Goal: Information Seeking & Learning: Learn about a topic

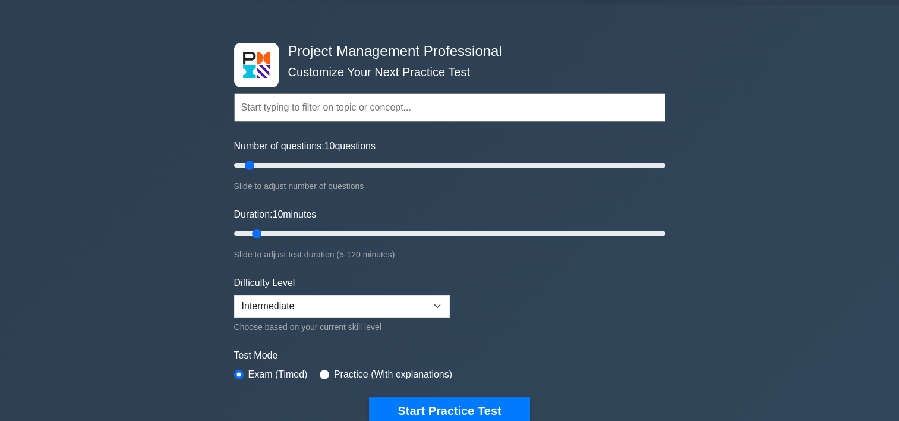
scroll to position [119, 0]
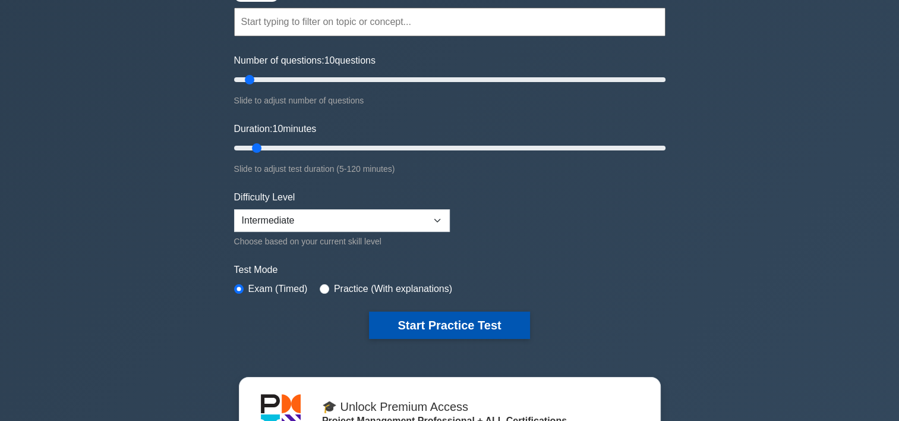
click at [509, 316] on button "Start Practice Test" at bounding box center [449, 324] width 160 height 27
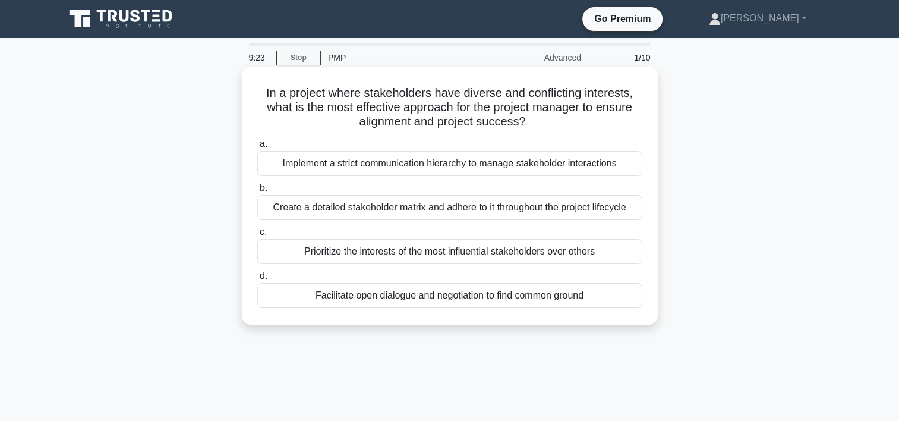
click at [426, 300] on div "Facilitate open dialogue and negotiation to find common ground" at bounding box center [449, 295] width 385 height 25
click at [257, 280] on input "d. Facilitate open dialogue and negotiation to find common ground" at bounding box center [257, 276] width 0 height 8
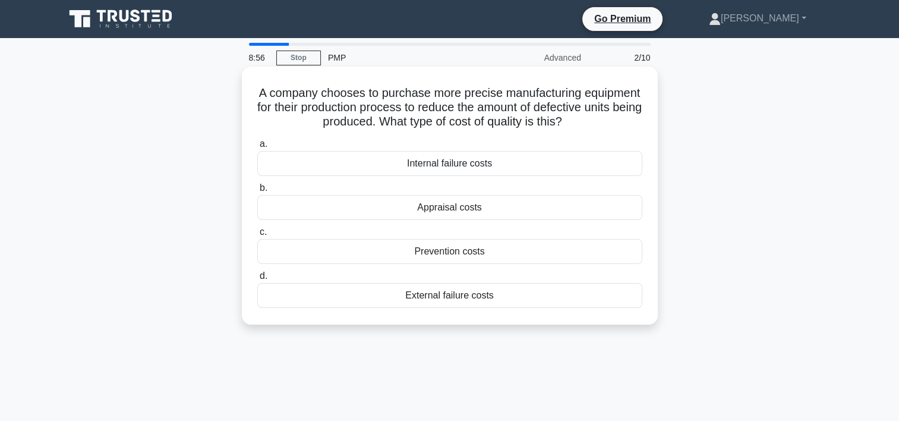
click at [497, 251] on div "Prevention costs" at bounding box center [449, 251] width 385 height 25
click at [257, 236] on input "c. Prevention costs" at bounding box center [257, 232] width 0 height 8
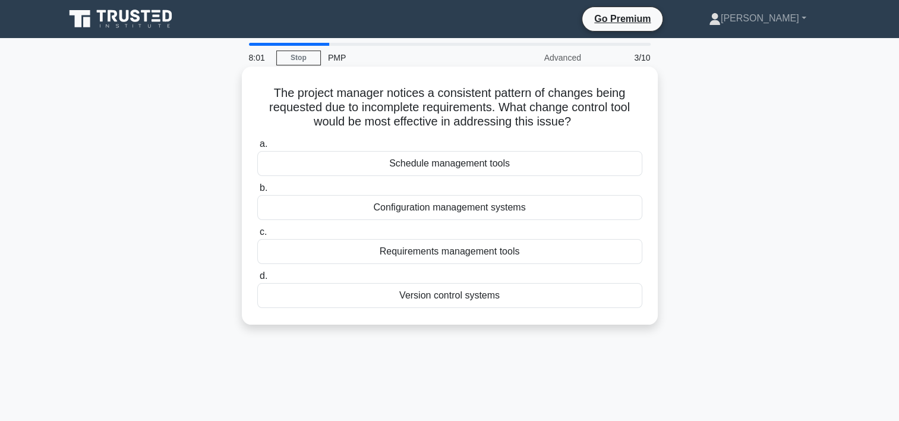
click at [447, 297] on div "Version control systems" at bounding box center [449, 295] width 385 height 25
click at [257, 280] on input "d. Version control systems" at bounding box center [257, 276] width 0 height 8
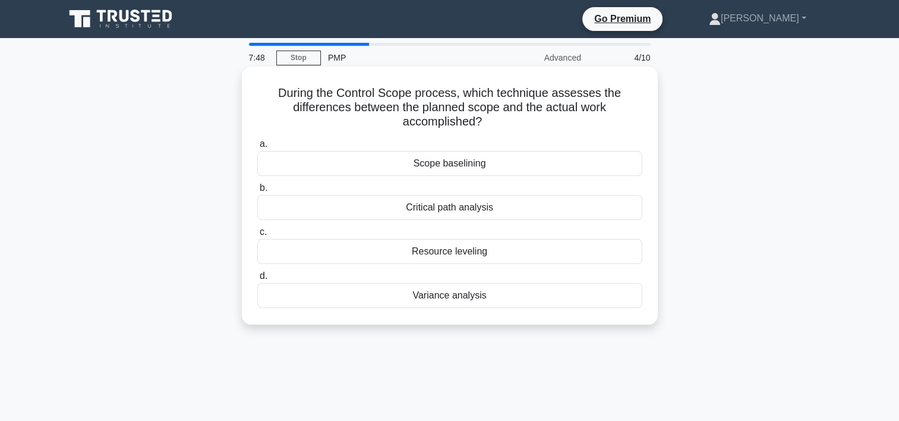
click at [487, 291] on div "Variance analysis" at bounding box center [449, 295] width 385 height 25
click at [257, 280] on input "d. Variance analysis" at bounding box center [257, 276] width 0 height 8
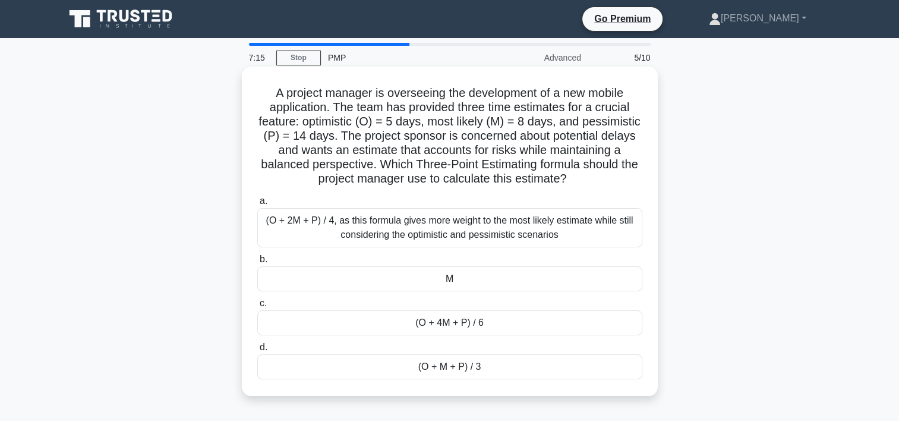
click at [473, 320] on div "(O + 4M + P) / 6" at bounding box center [449, 322] width 385 height 25
click at [257, 307] on input "c. (O + 4M + P) / 6" at bounding box center [257, 304] width 0 height 8
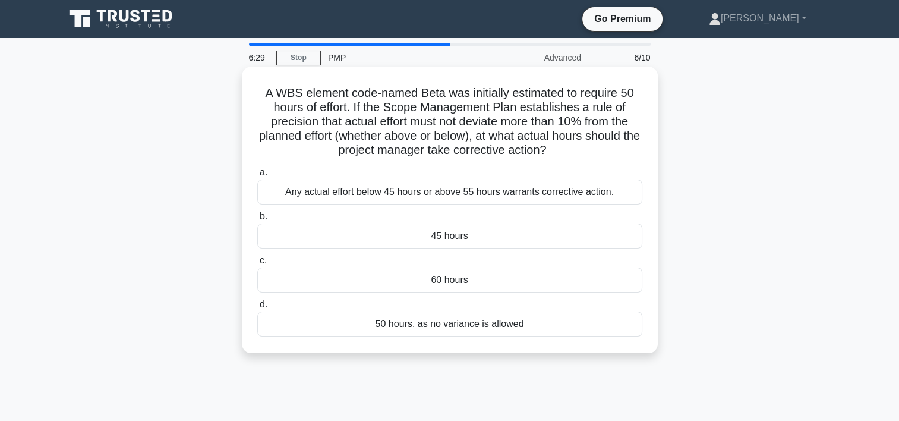
click at [473, 194] on div "Any actual effort below 45 hours or above 55 hours warrants corrective action." at bounding box center [449, 191] width 385 height 25
click at [257, 177] on input "a. Any actual effort below 45 hours or above 55 hours warrants corrective actio…" at bounding box center [257, 173] width 0 height 8
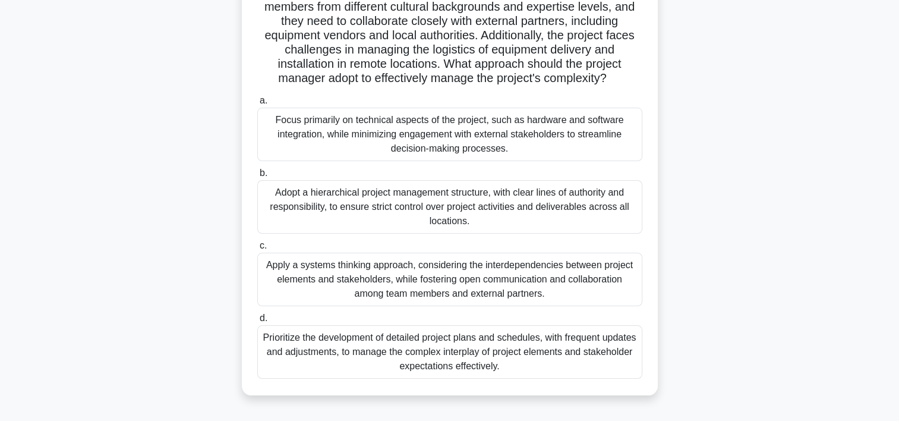
scroll to position [178, 0]
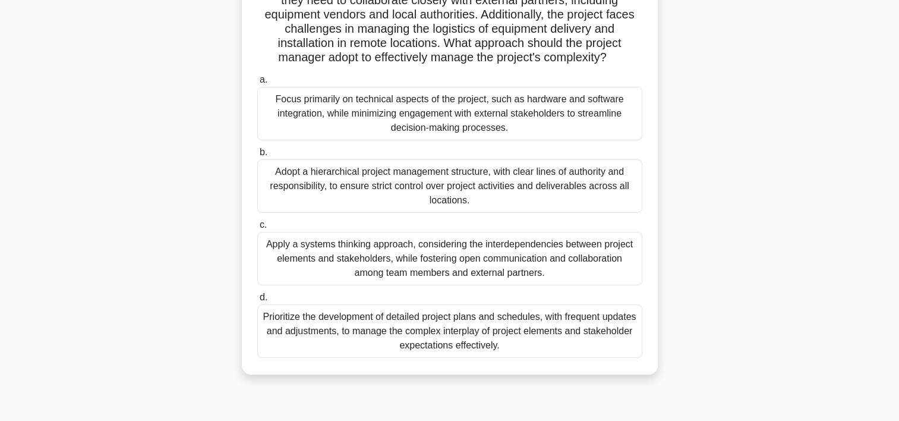
click at [426, 349] on div "Prioritize the development of detailed project plans and schedules, with freque…" at bounding box center [449, 330] width 385 height 53
click at [257, 301] on input "d. Prioritize the development of detailed project plans and schedules, with fre…" at bounding box center [257, 298] width 0 height 8
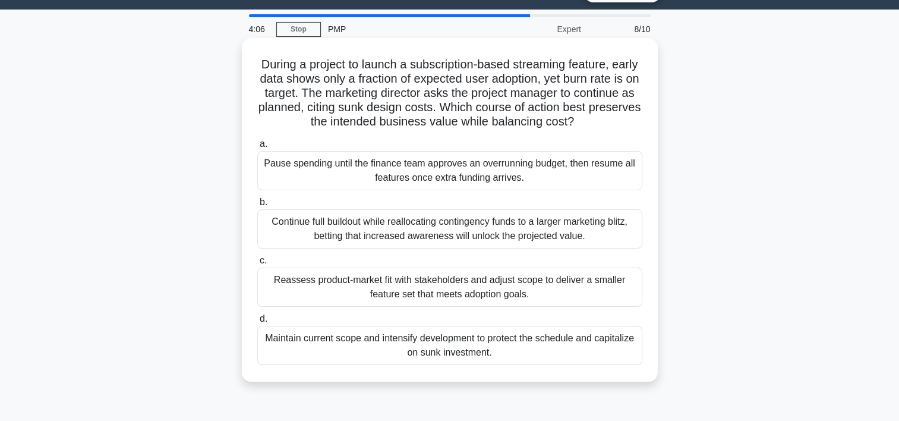
scroll to position [0, 0]
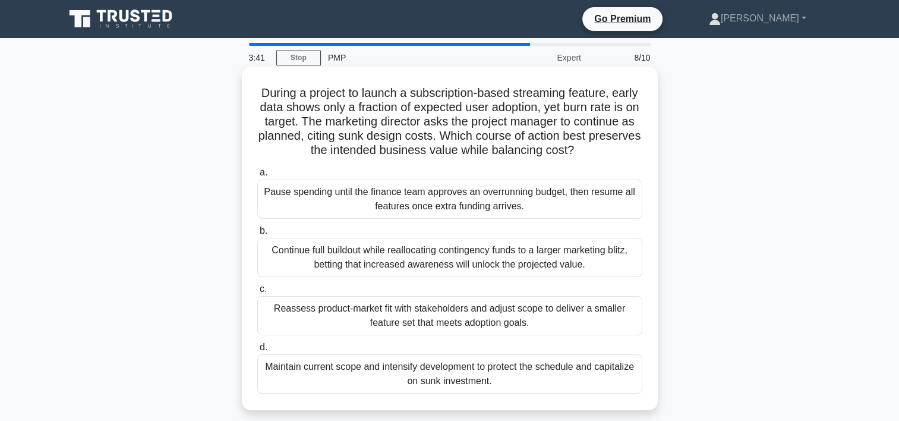
click at [482, 376] on div "Maintain current scope and intensify development to protect the schedule and ca…" at bounding box center [449, 373] width 385 height 39
click at [257, 351] on input "d. Maintain current scope and intensify development to protect the schedule and…" at bounding box center [257, 348] width 0 height 8
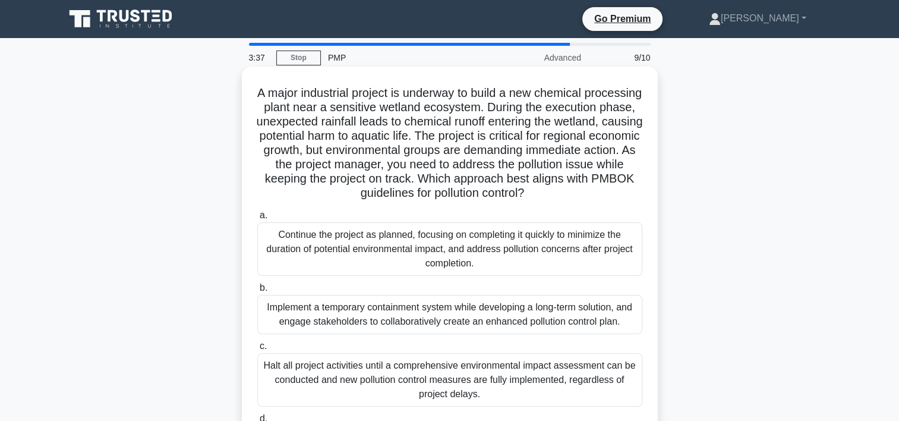
click at [372, 244] on div "Continue the project as planned, focusing on completing it quickly to minimize …" at bounding box center [449, 248] width 385 height 53
click at [257, 219] on input "a. Continue the project as planned, focusing on completing it quickly to minimi…" at bounding box center [257, 216] width 0 height 8
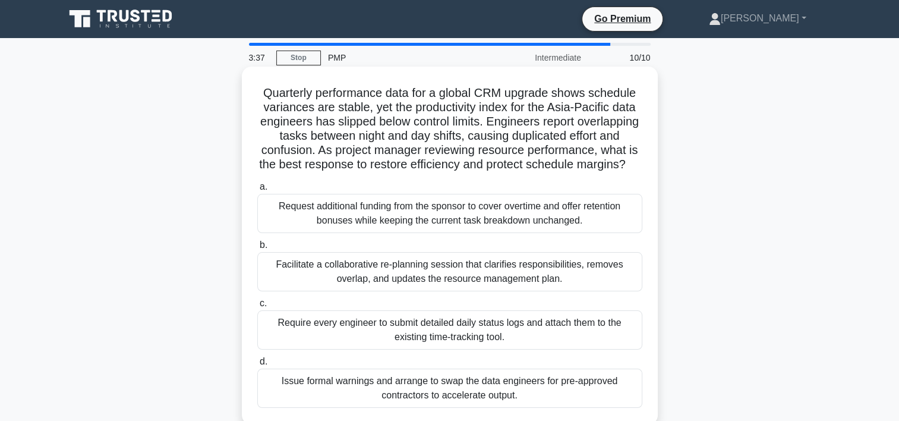
click at [376, 283] on div "Facilitate a collaborative re-planning session that clarifies responsibilities,…" at bounding box center [449, 271] width 385 height 39
click at [257, 249] on input "b. Facilitate a collaborative re-planning session that clarifies responsibiliti…" at bounding box center [257, 245] width 0 height 8
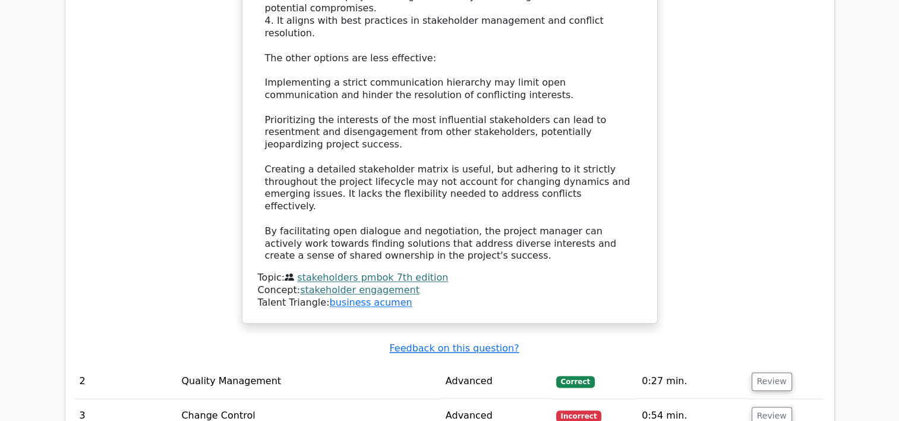
scroll to position [1724, 0]
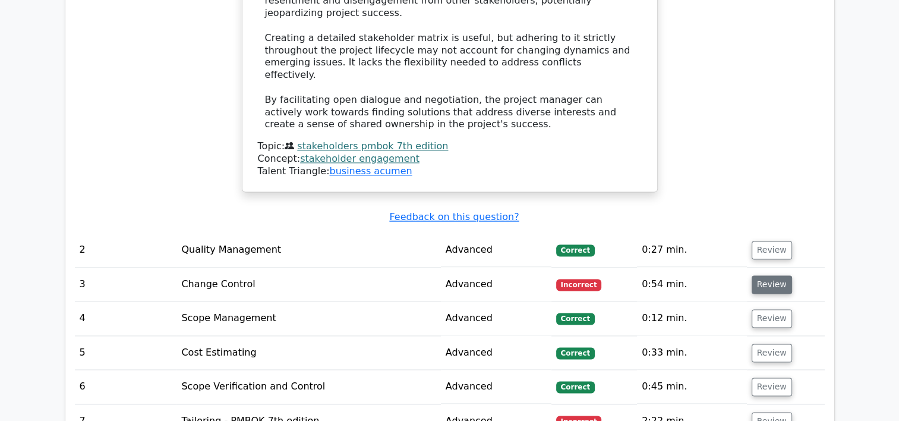
click at [752, 275] on button "Review" at bounding box center [772, 284] width 40 height 18
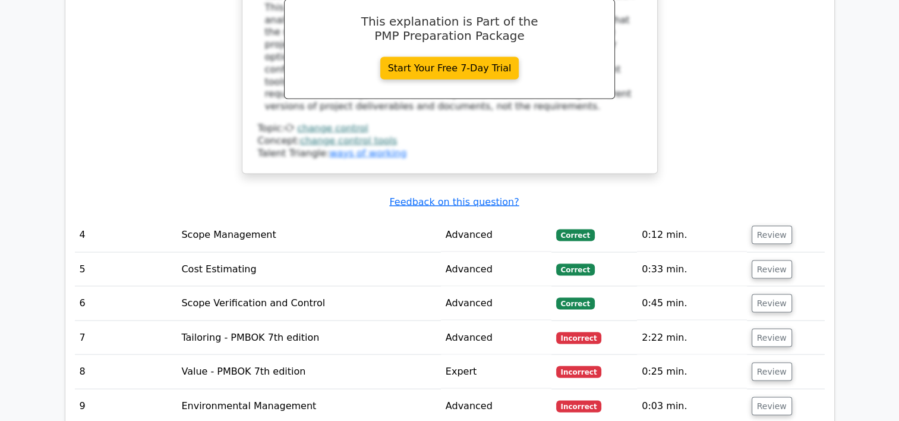
scroll to position [2318, 0]
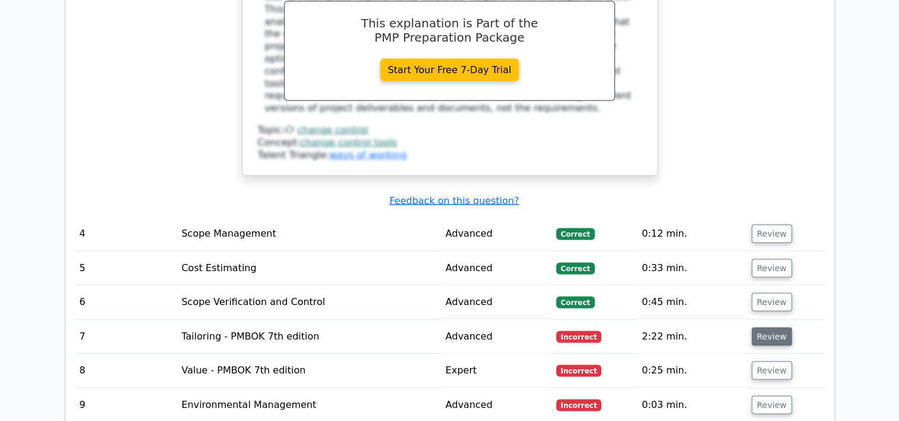
click at [771, 327] on button "Review" at bounding box center [772, 336] width 40 height 18
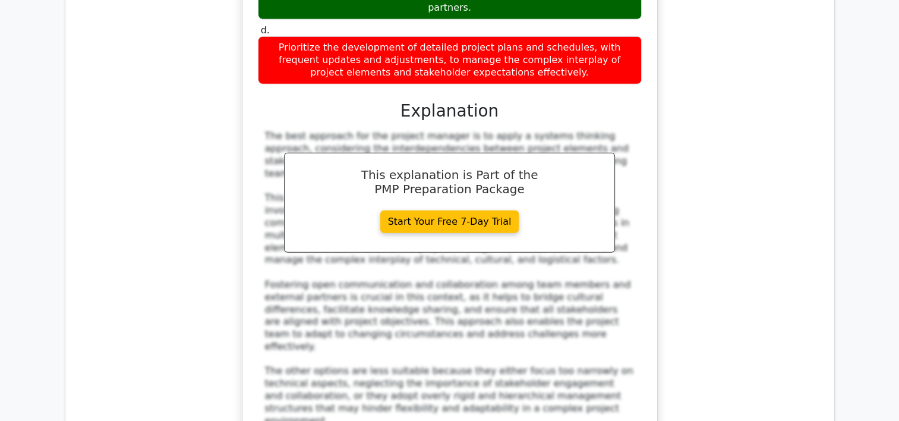
scroll to position [3210, 0]
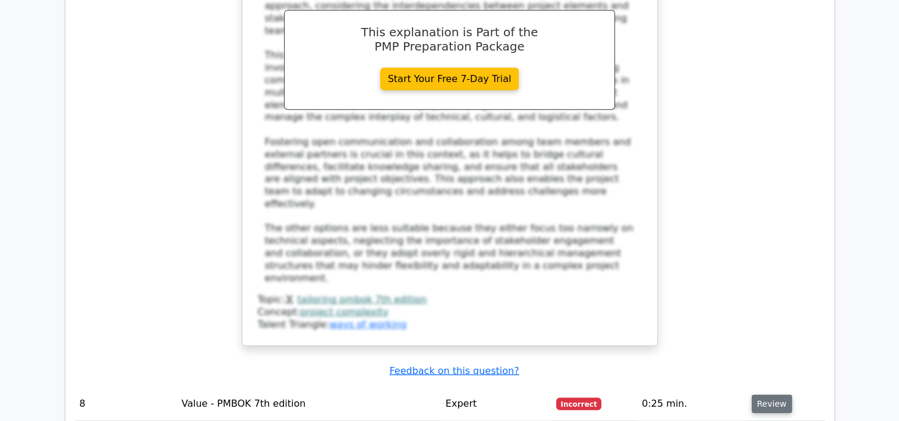
click at [777, 395] on button "Review" at bounding box center [772, 404] width 40 height 18
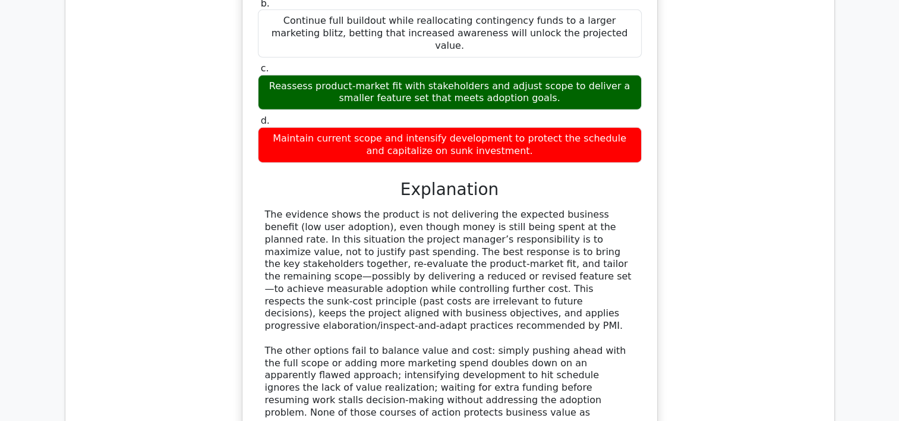
scroll to position [3804, 0]
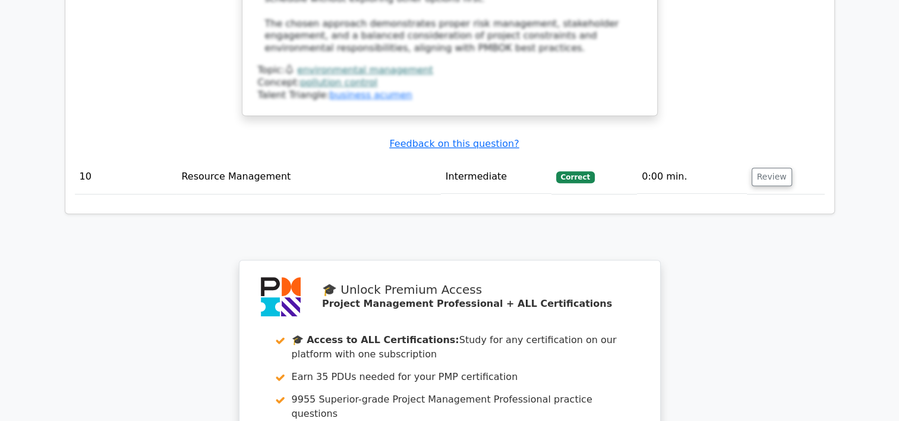
scroll to position [5171, 0]
